Goal: Information Seeking & Learning: Learn about a topic

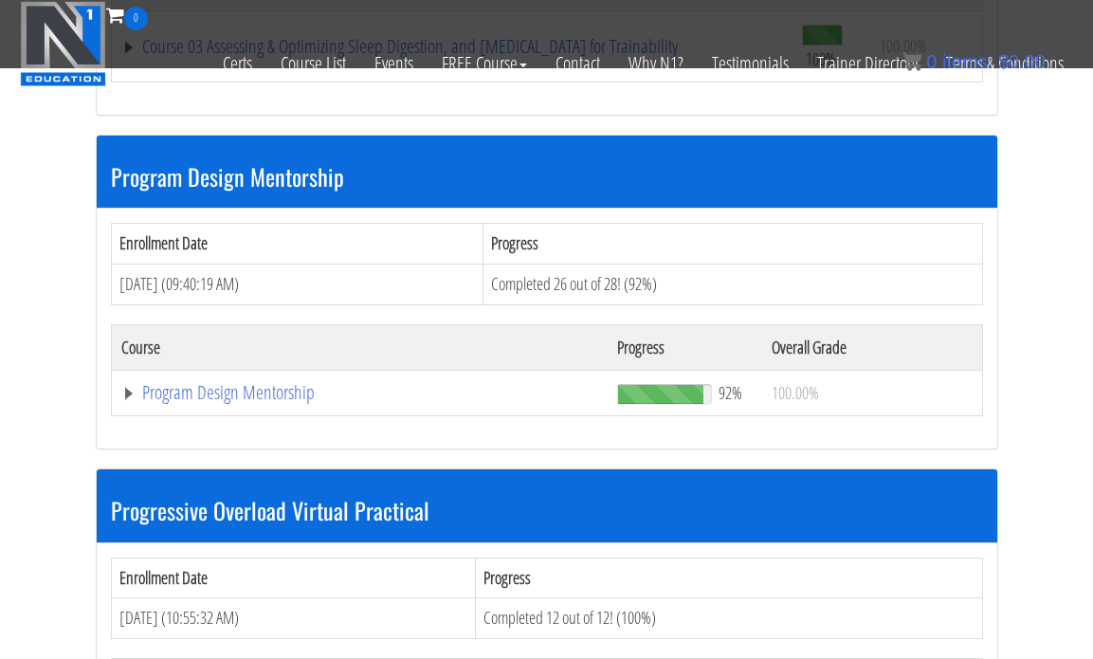
scroll to position [1927, 0]
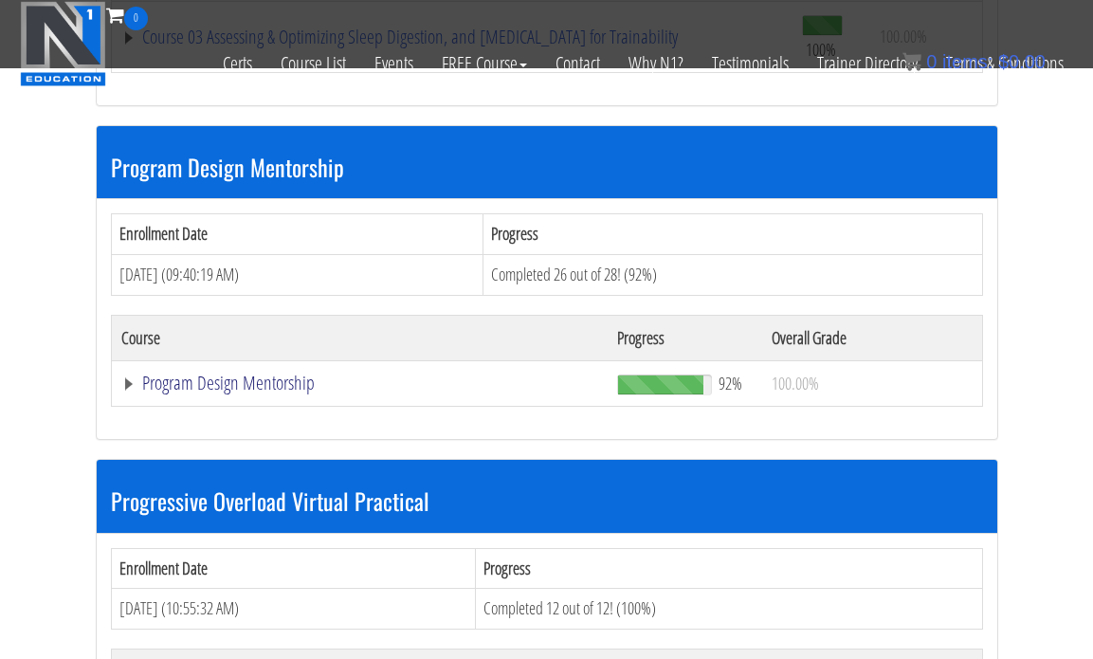
click at [282, 381] on link "Program Design Mentorship" at bounding box center [359, 383] width 477 height 19
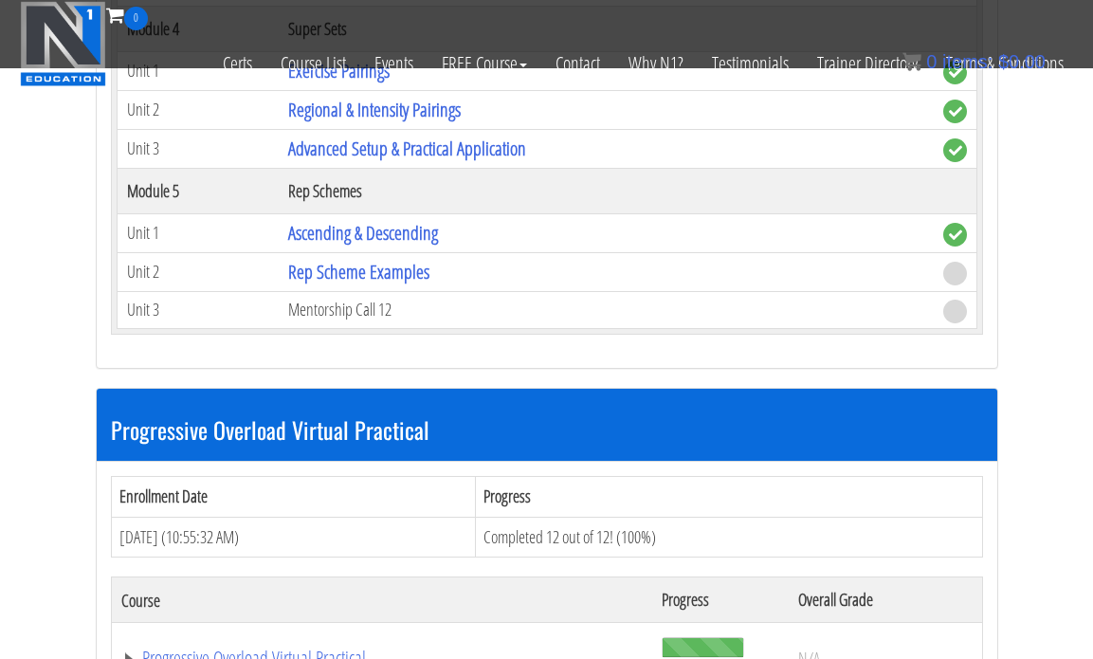
scroll to position [3324, 0]
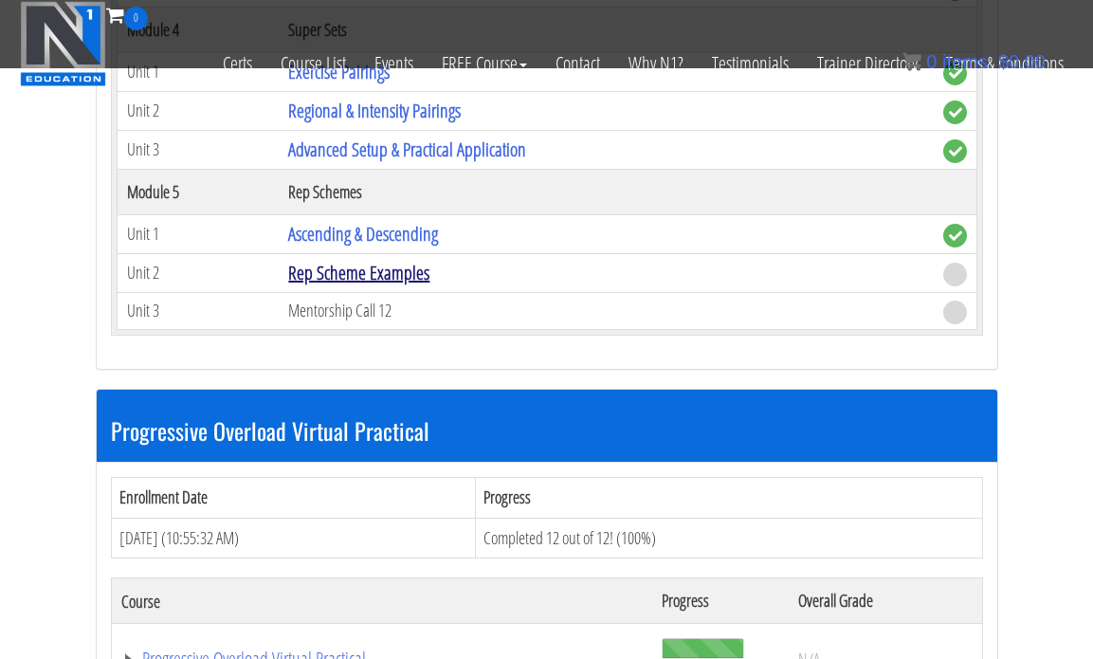
click at [320, 282] on link "Rep Scheme Examples" at bounding box center [358, 273] width 141 height 26
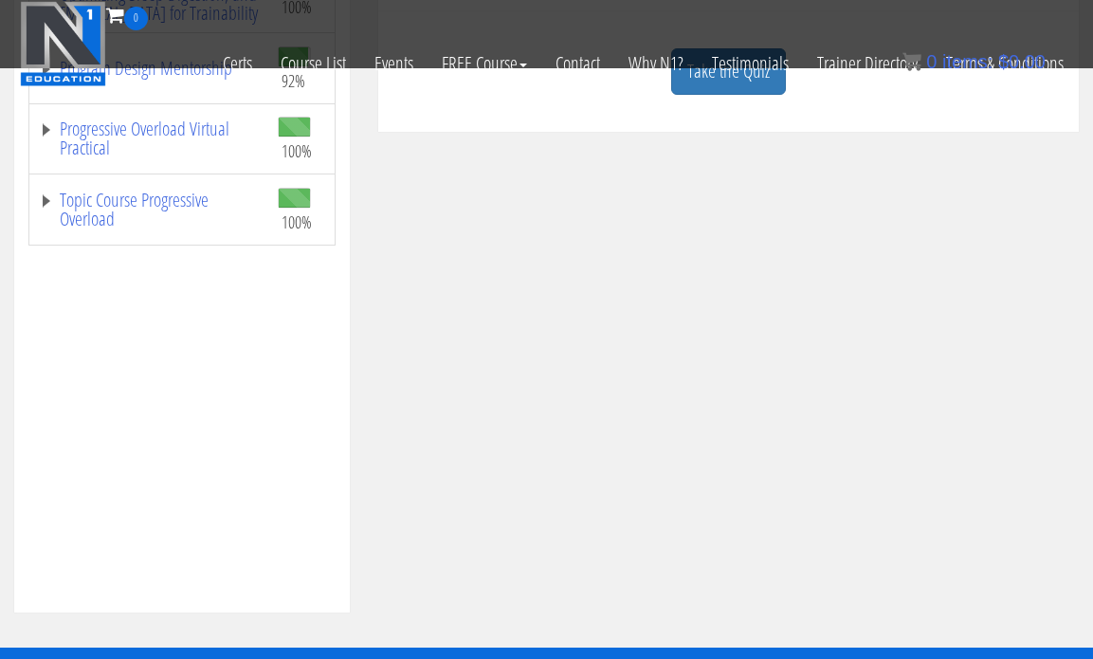
scroll to position [636, 0]
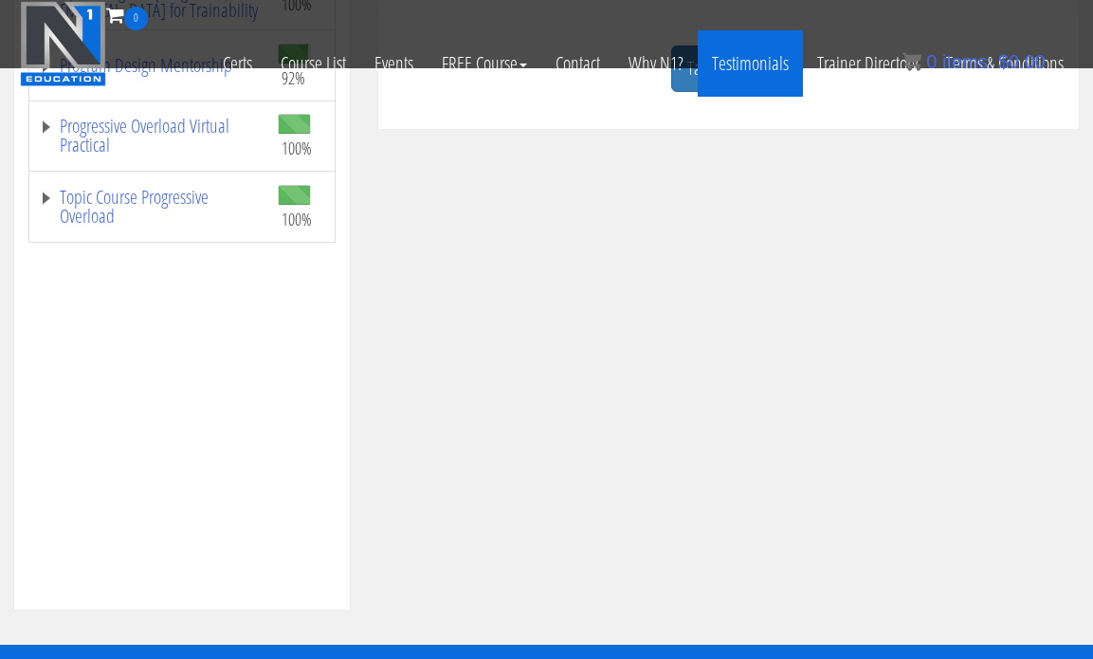
click at [713, 86] on link "Testimonials" at bounding box center [750, 63] width 105 height 66
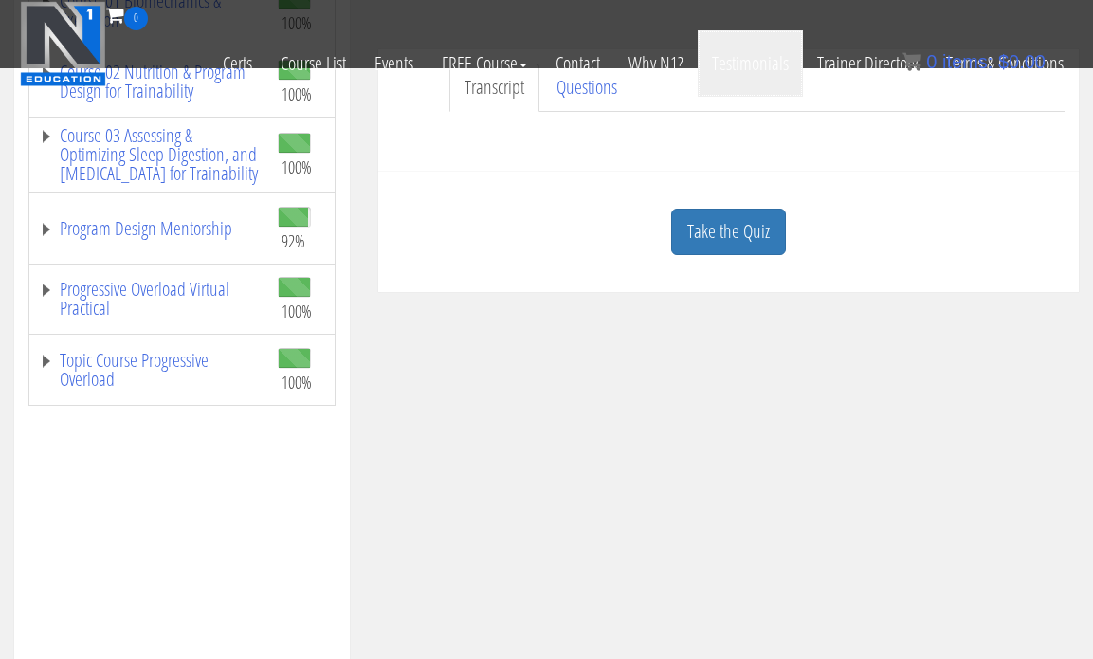
scroll to position [471, 0]
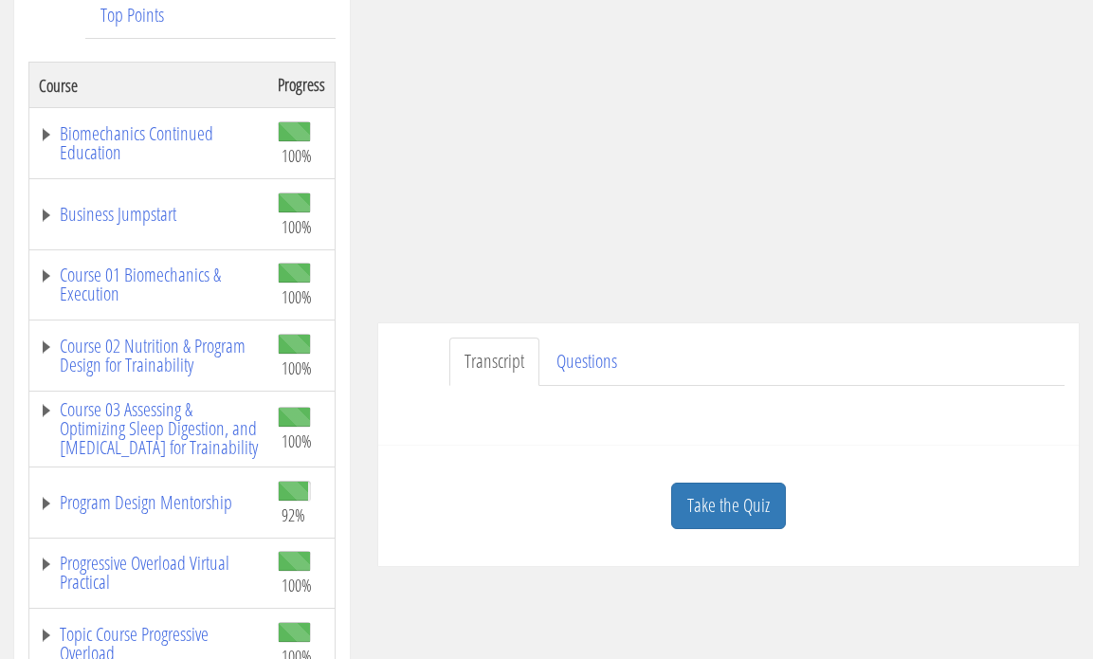
scroll to position [326, 0]
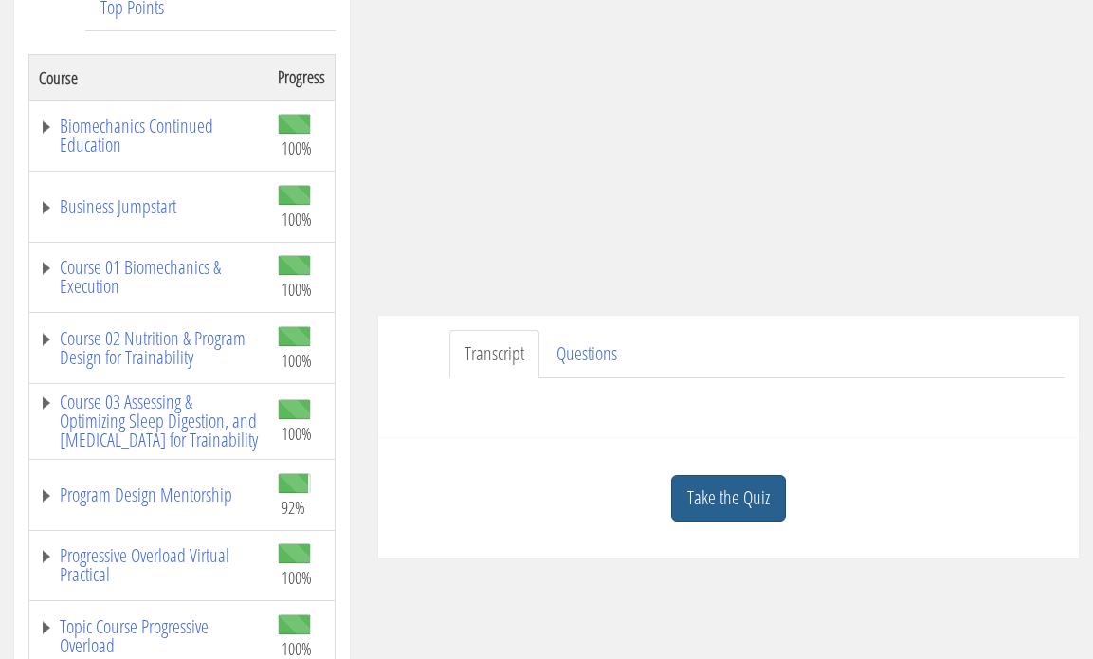
click at [706, 485] on link "Take the Quiz" at bounding box center [728, 498] width 115 height 46
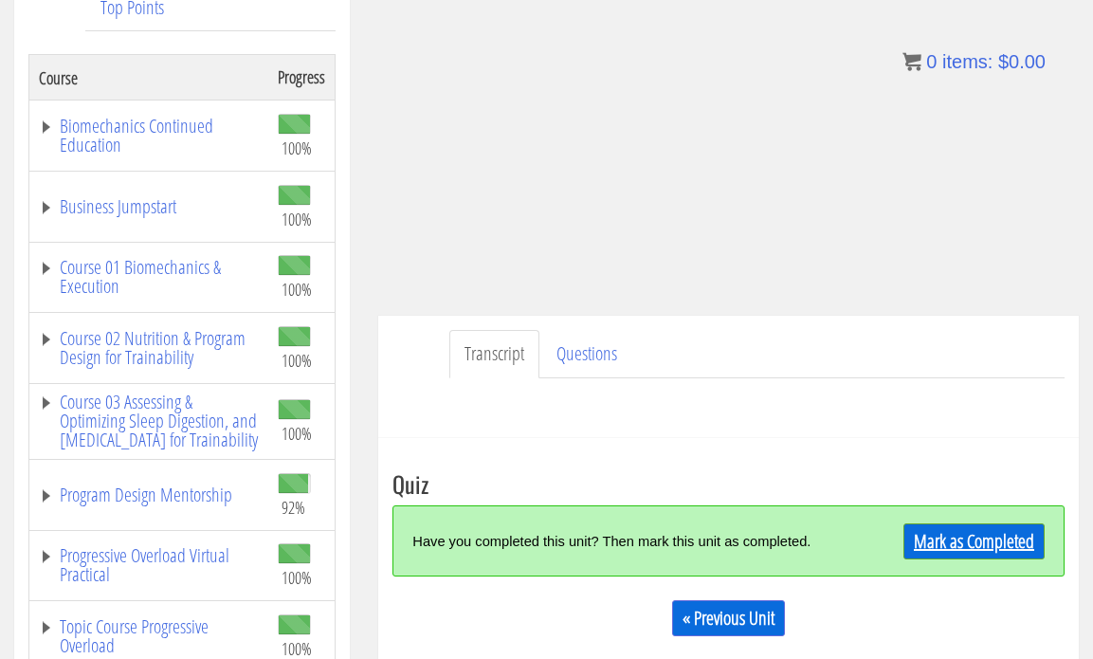
click at [919, 540] on link "Mark as Completed" at bounding box center [974, 541] width 141 height 36
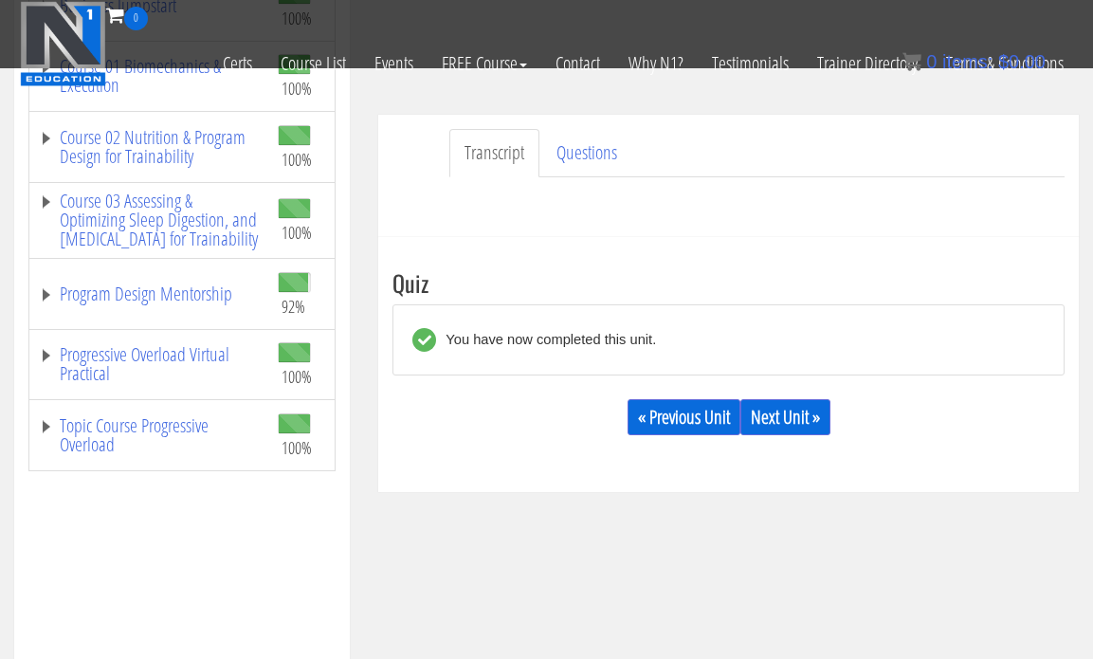
scroll to position [411, 0]
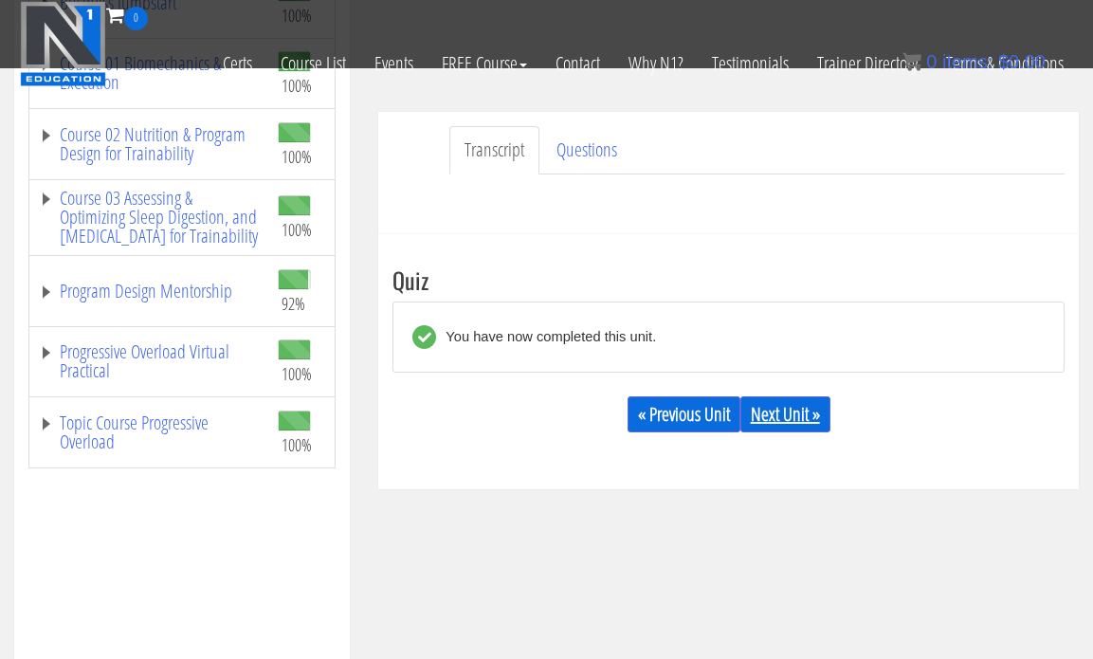
click at [787, 424] on link "Next Unit »" at bounding box center [785, 414] width 90 height 36
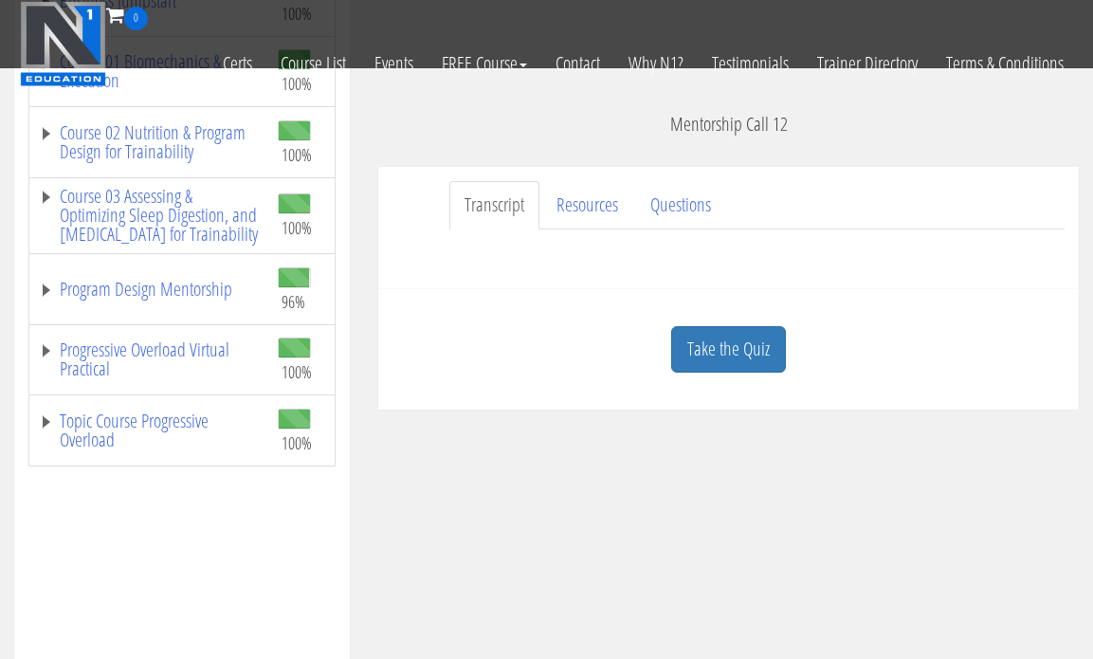
scroll to position [407, 0]
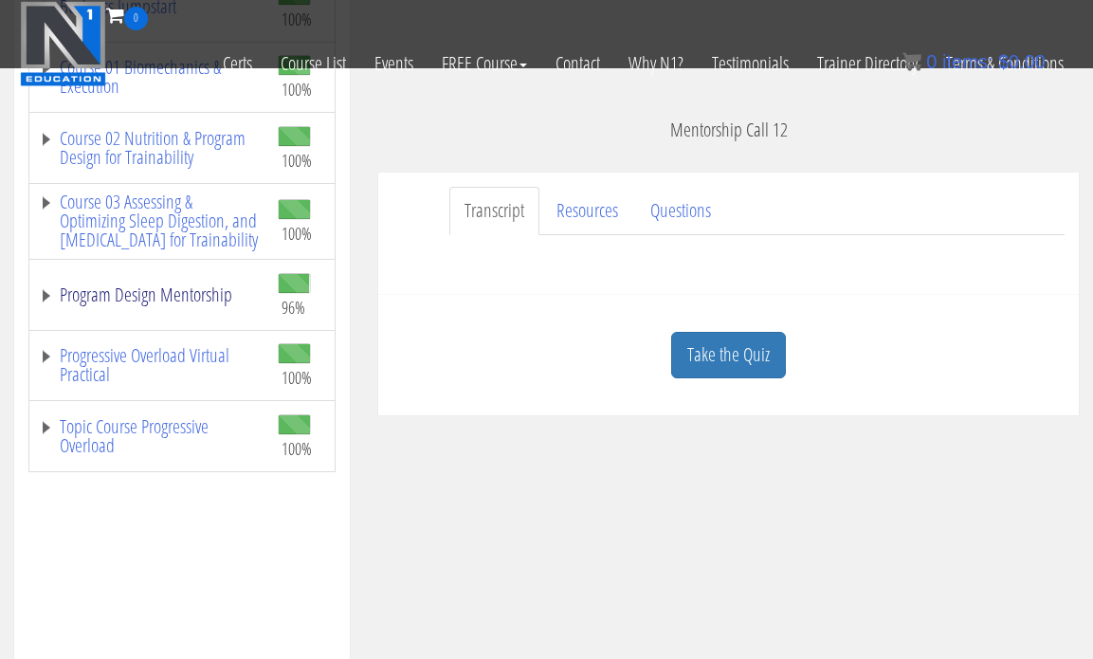
click at [165, 304] on link "Program Design Mentorship" at bounding box center [149, 294] width 220 height 19
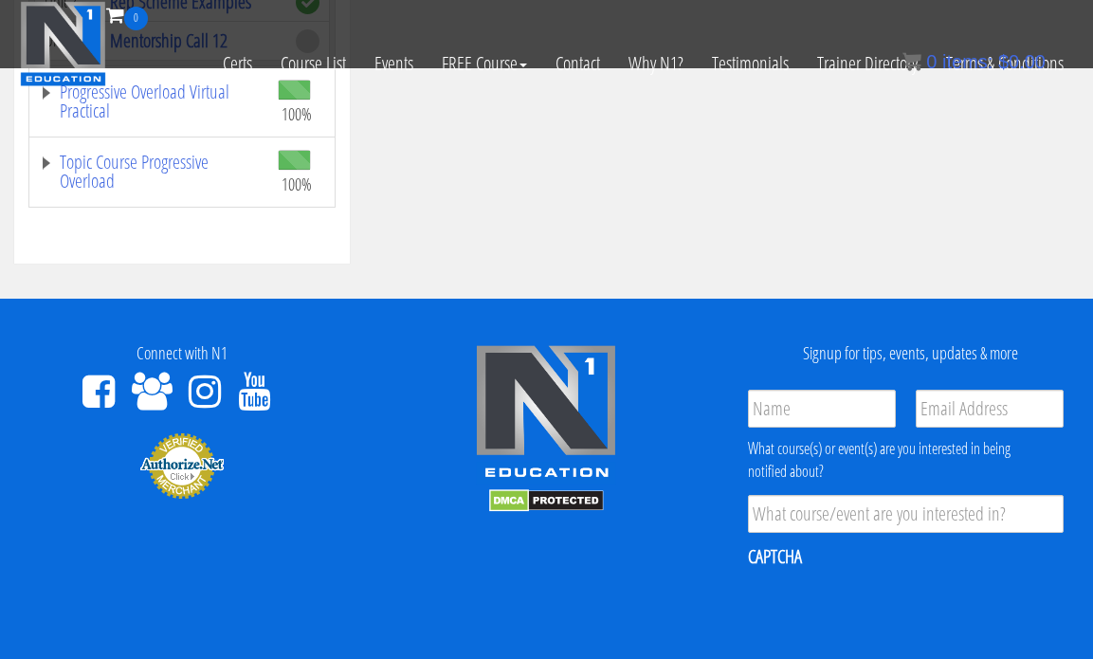
scroll to position [605, 0]
